Goal: Information Seeking & Learning: Learn about a topic

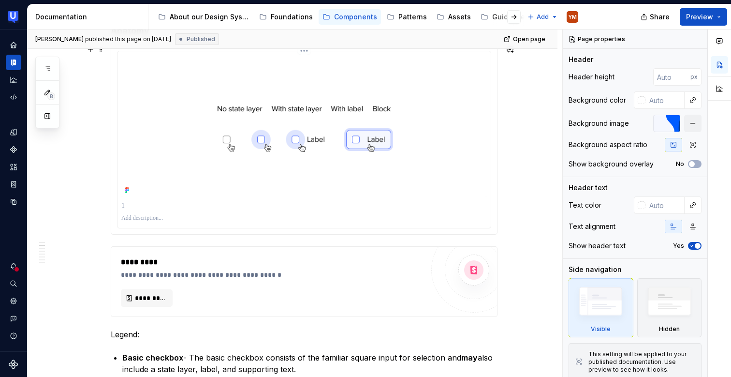
scroll to position [344, 0]
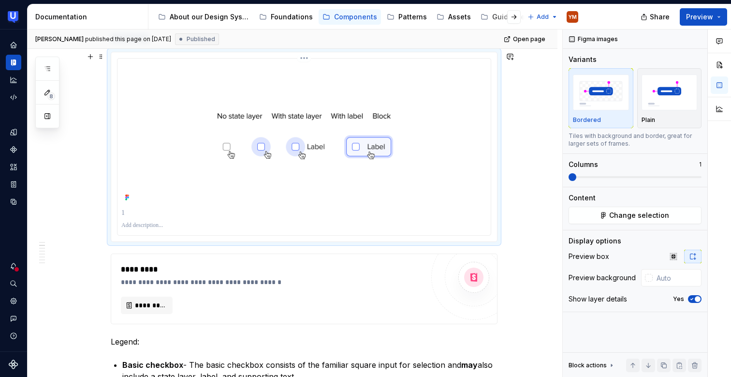
click at [338, 146] on img at bounding box center [304, 133] width 366 height 142
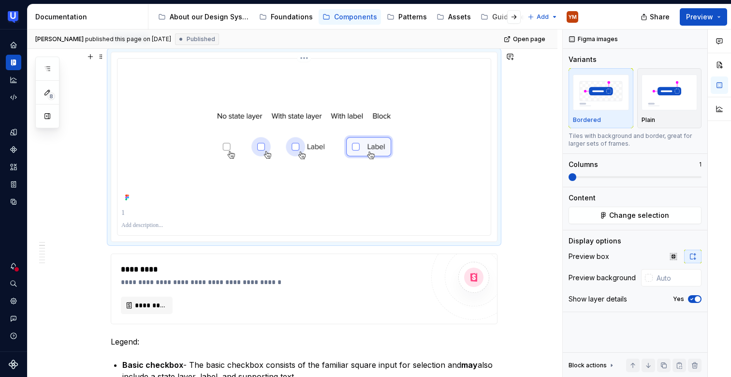
click at [303, 143] on img at bounding box center [304, 133] width 366 height 142
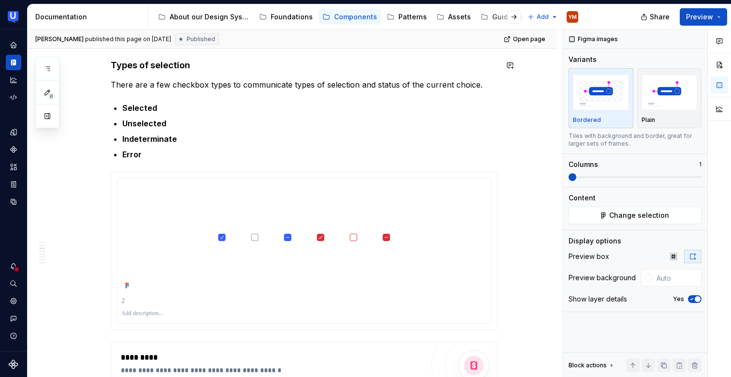
scroll to position [893, 0]
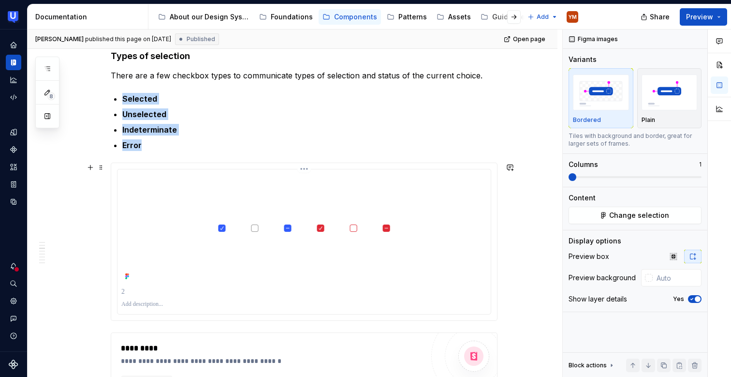
click at [256, 228] on img at bounding box center [304, 228] width 366 height 110
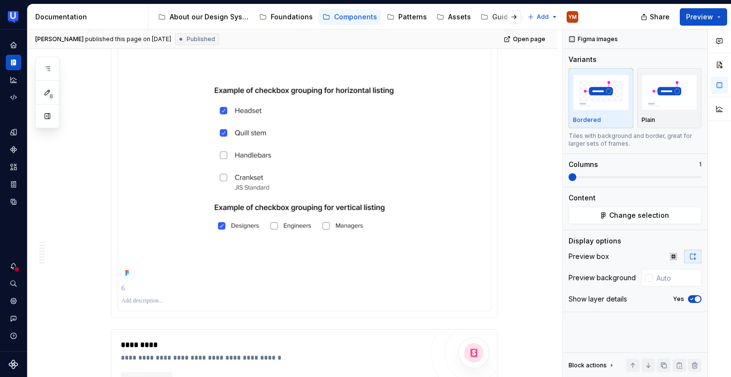
scroll to position [2582, 0]
click at [243, 157] on img at bounding box center [304, 156] width 366 height 243
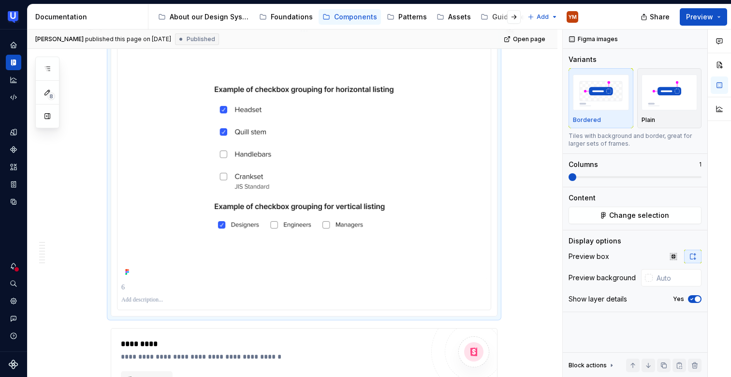
click at [241, 156] on img at bounding box center [304, 156] width 366 height 243
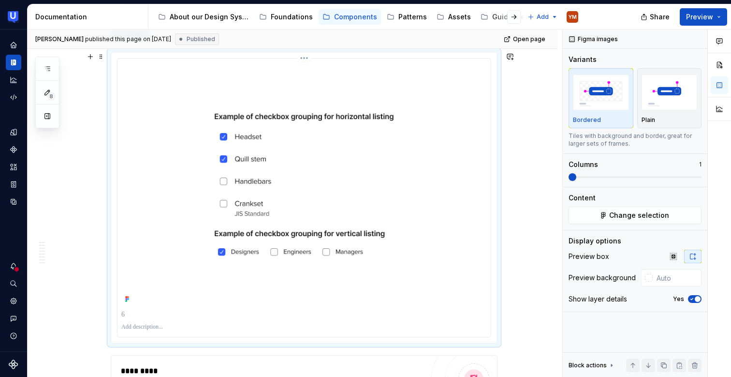
scroll to position [2545, 0]
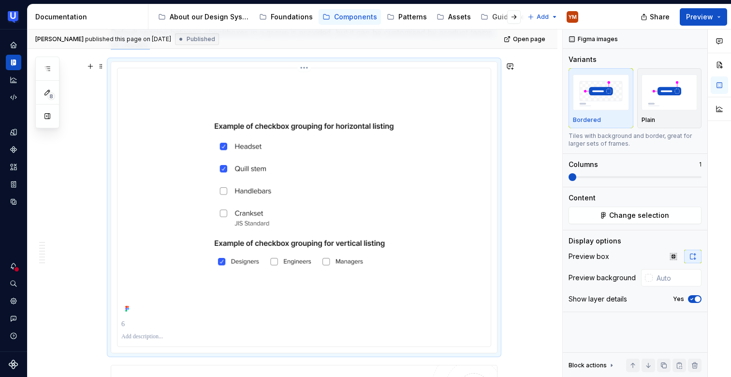
click at [279, 264] on img at bounding box center [304, 193] width 366 height 243
click at [338, 264] on img at bounding box center [304, 193] width 366 height 243
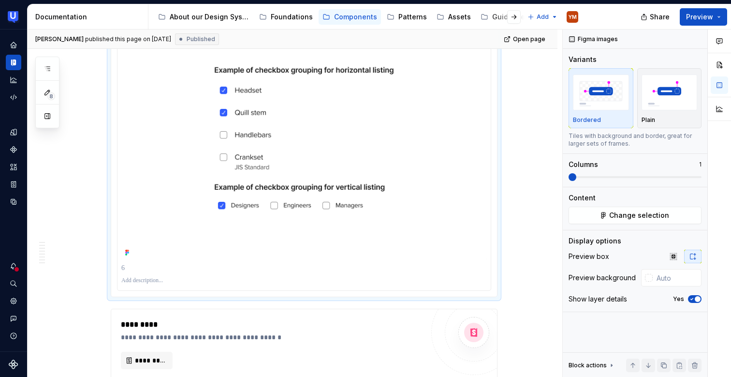
scroll to position [2604, 0]
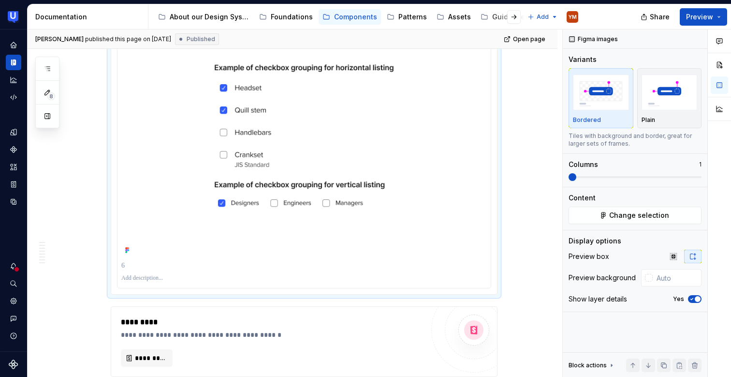
click at [238, 128] on img at bounding box center [304, 135] width 366 height 243
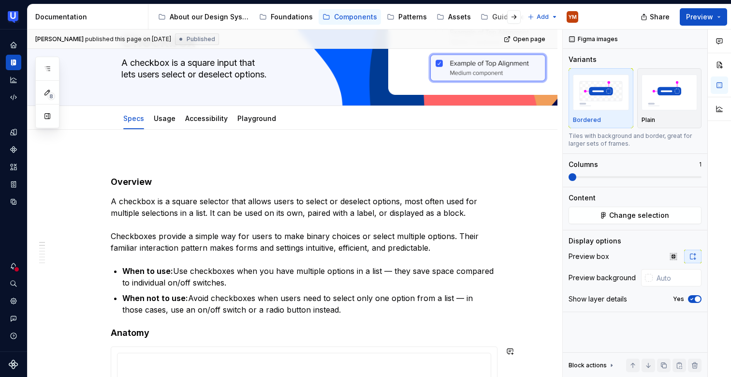
scroll to position [0, 0]
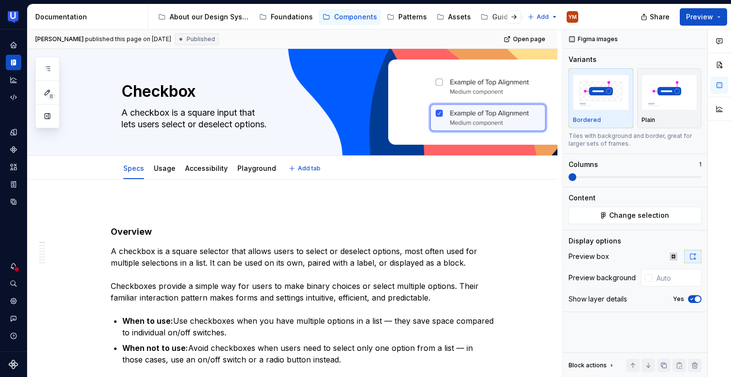
click at [181, 165] on div "Specs Usage Accessibility Playground" at bounding box center [200, 171] width 168 height 26
click at [167, 168] on link "Usage" at bounding box center [165, 168] width 22 height 8
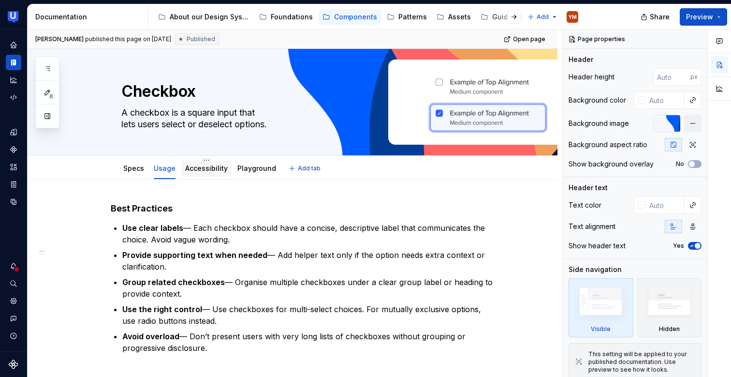
click at [186, 167] on link "Accessibility" at bounding box center [206, 168] width 43 height 8
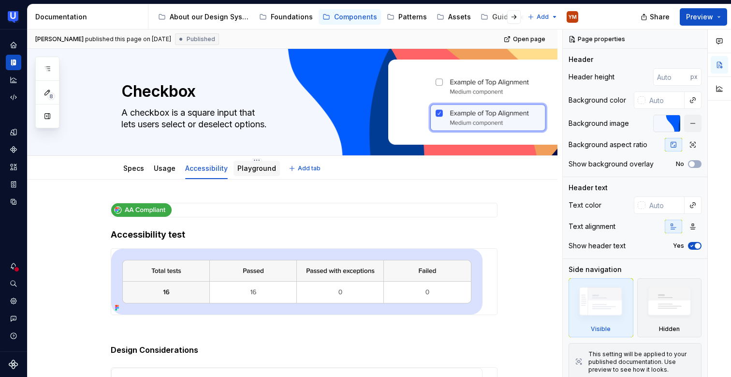
click at [254, 169] on link "Playground" at bounding box center [257, 168] width 39 height 8
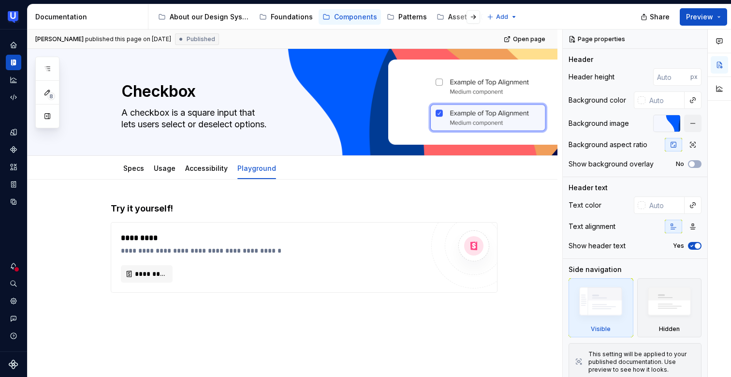
type textarea "*"
